Goal: Find specific page/section: Find specific page/section

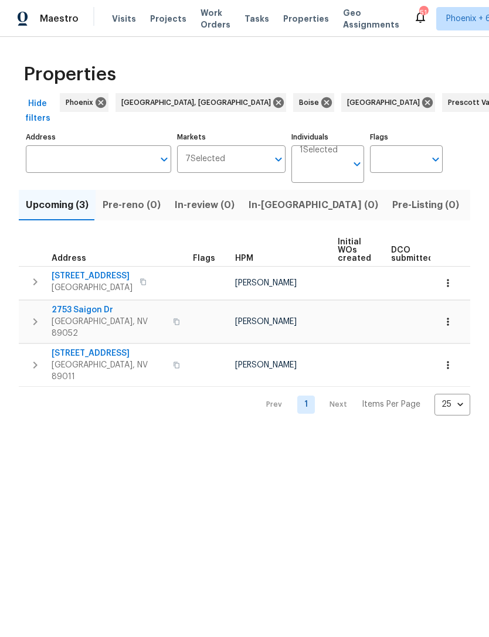
click at [267, 210] on span "In-reno (0)" at bounding box center [314, 205] width 130 height 16
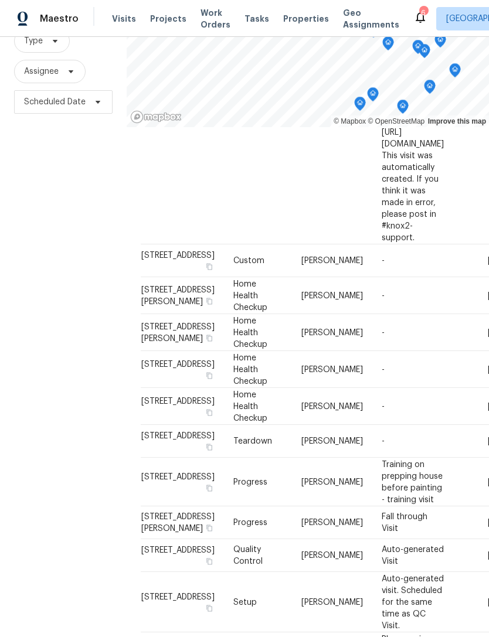
scroll to position [113, 0]
